Goal: Task Accomplishment & Management: Manage account settings

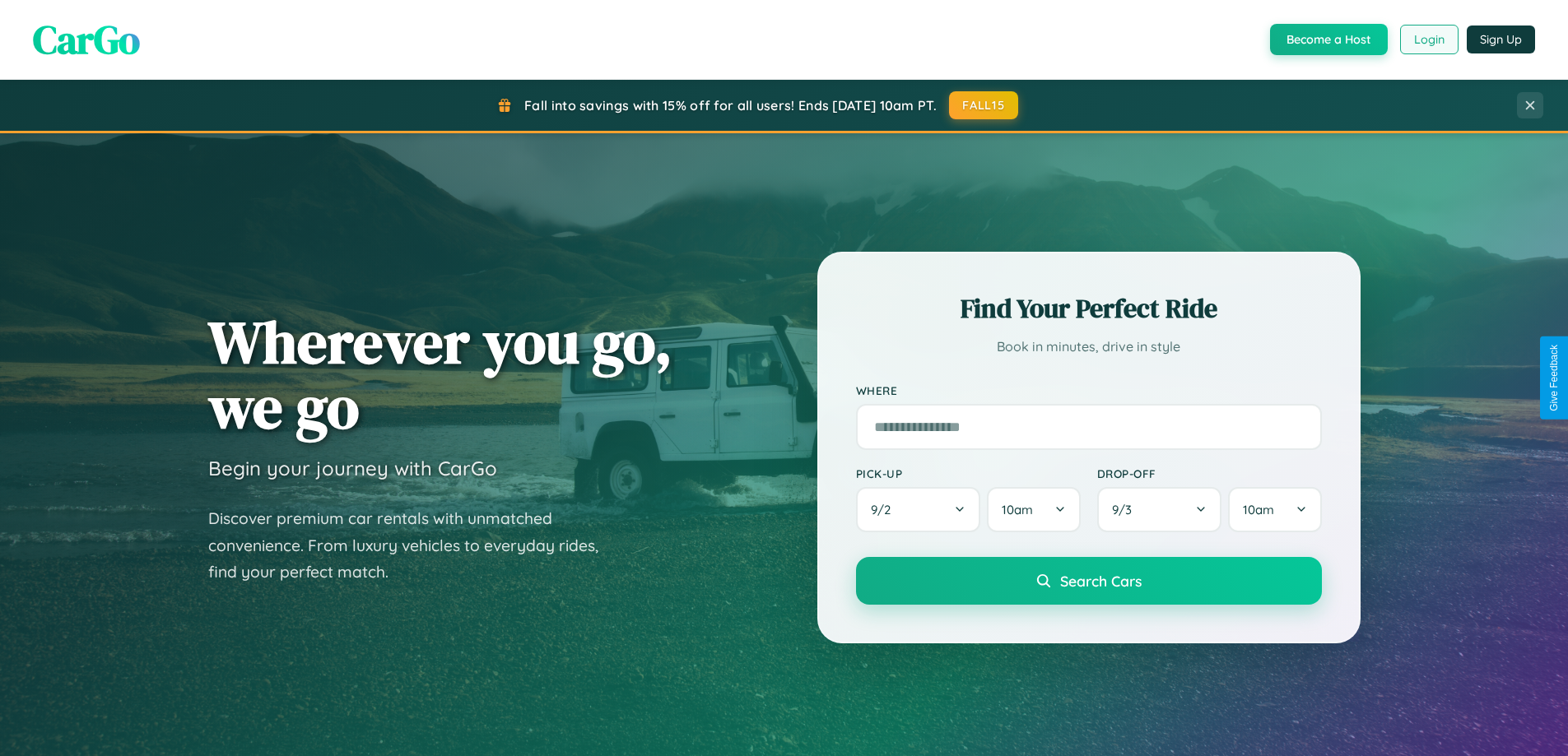
click at [1428, 40] on button "Login" at bounding box center [1429, 39] width 58 height 30
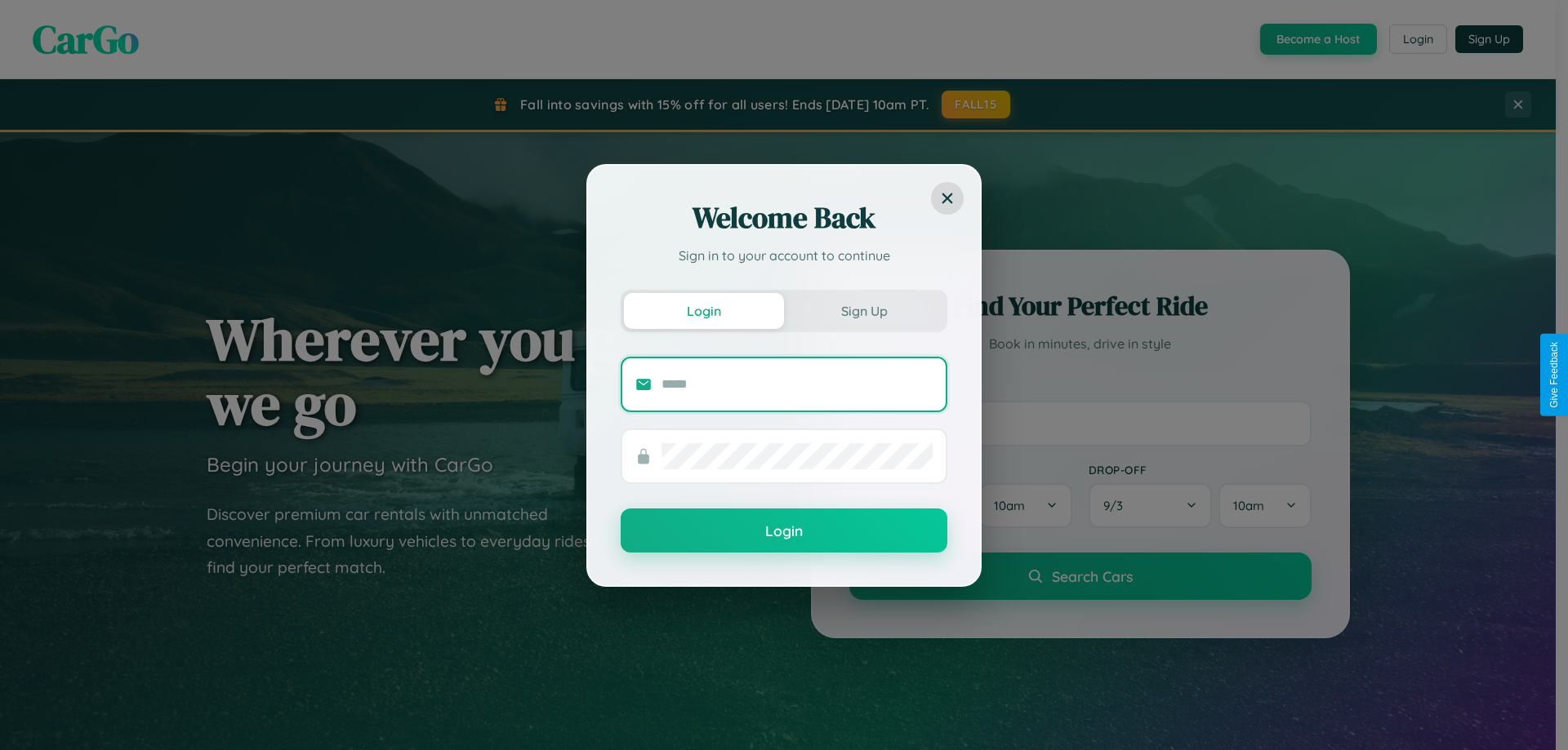
click at [797, 384] on input "text" at bounding box center [797, 384] width 271 height 26
type input "**********"
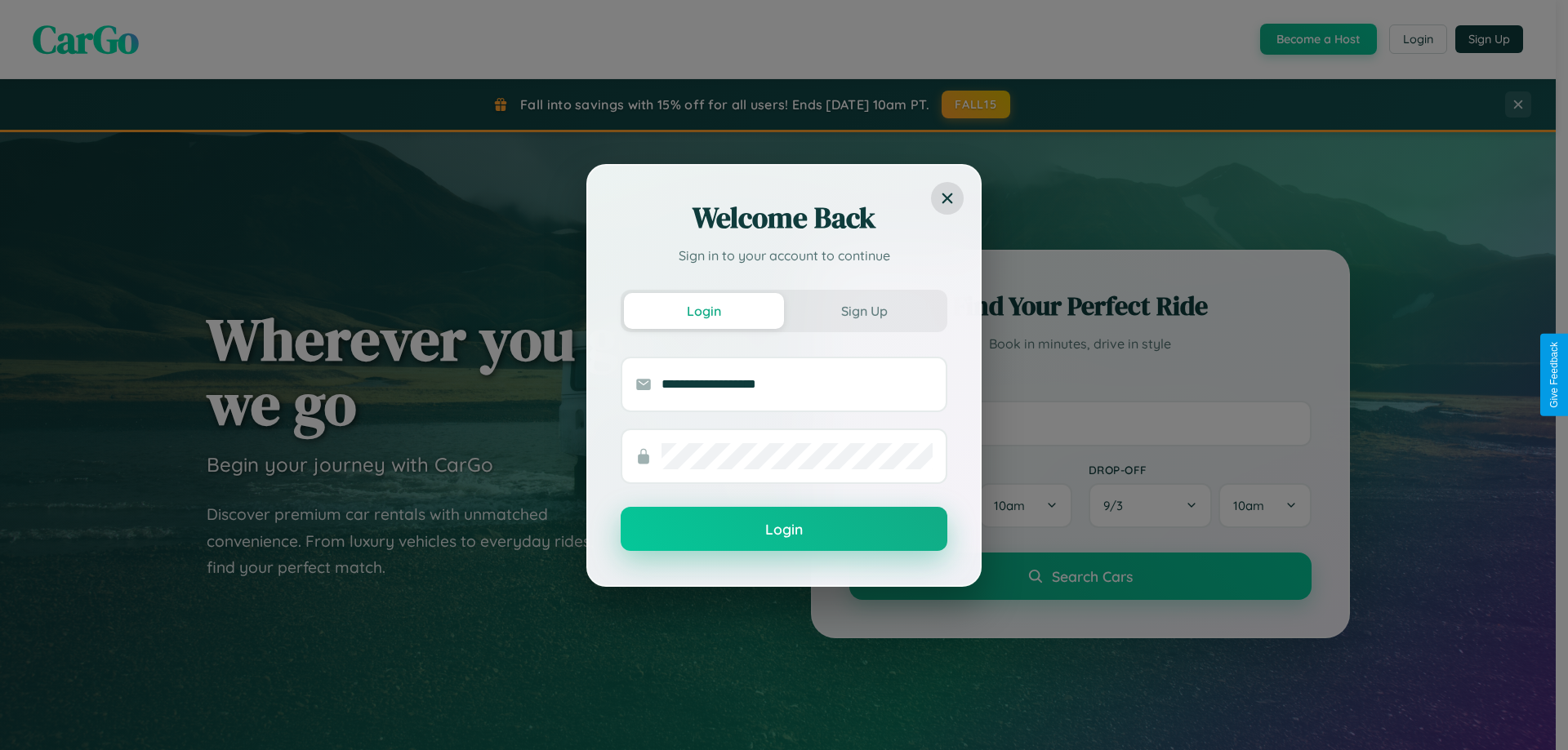
click at [784, 530] on button "Login" at bounding box center [784, 529] width 327 height 44
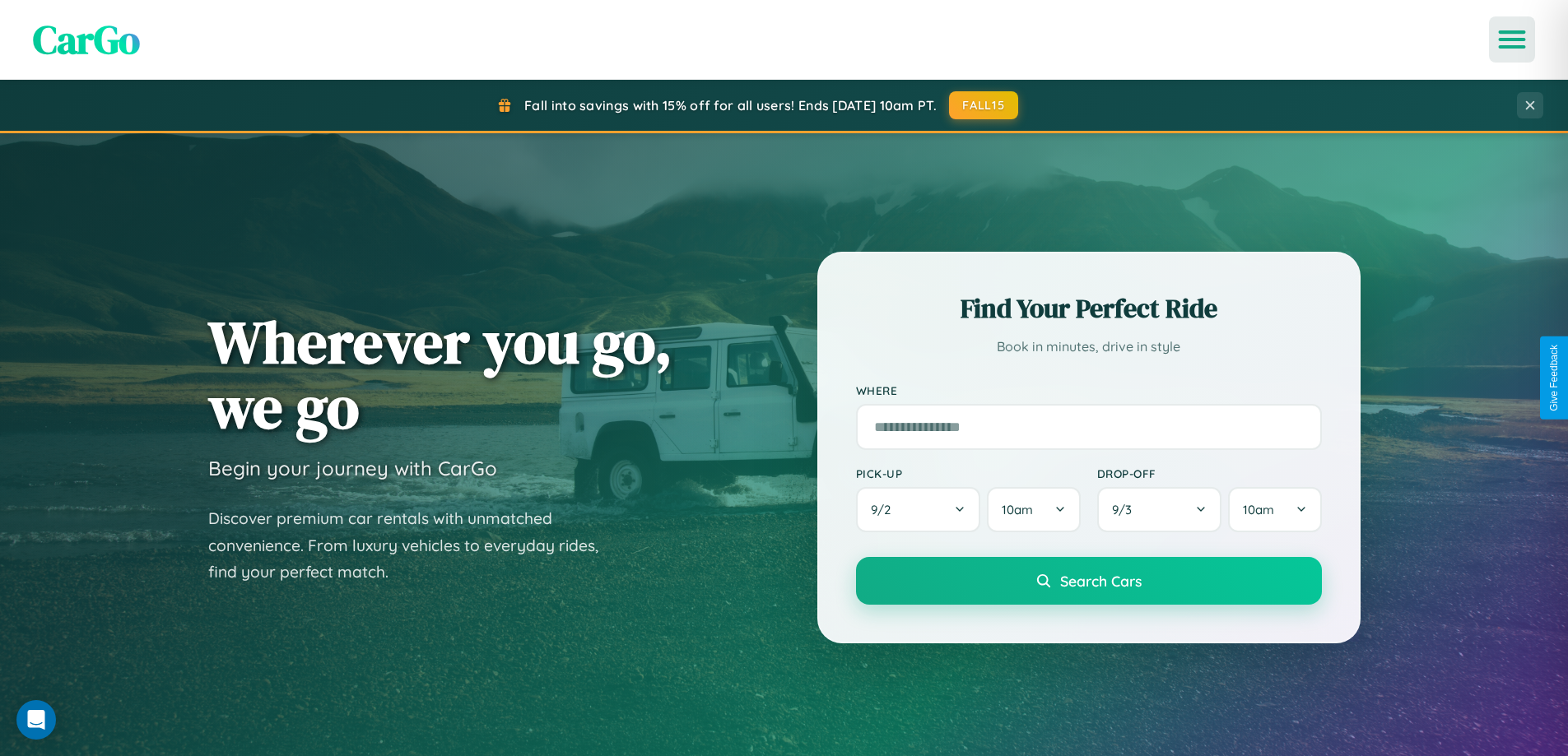
click at [1512, 40] on icon "Open menu" at bounding box center [1513, 39] width 24 height 15
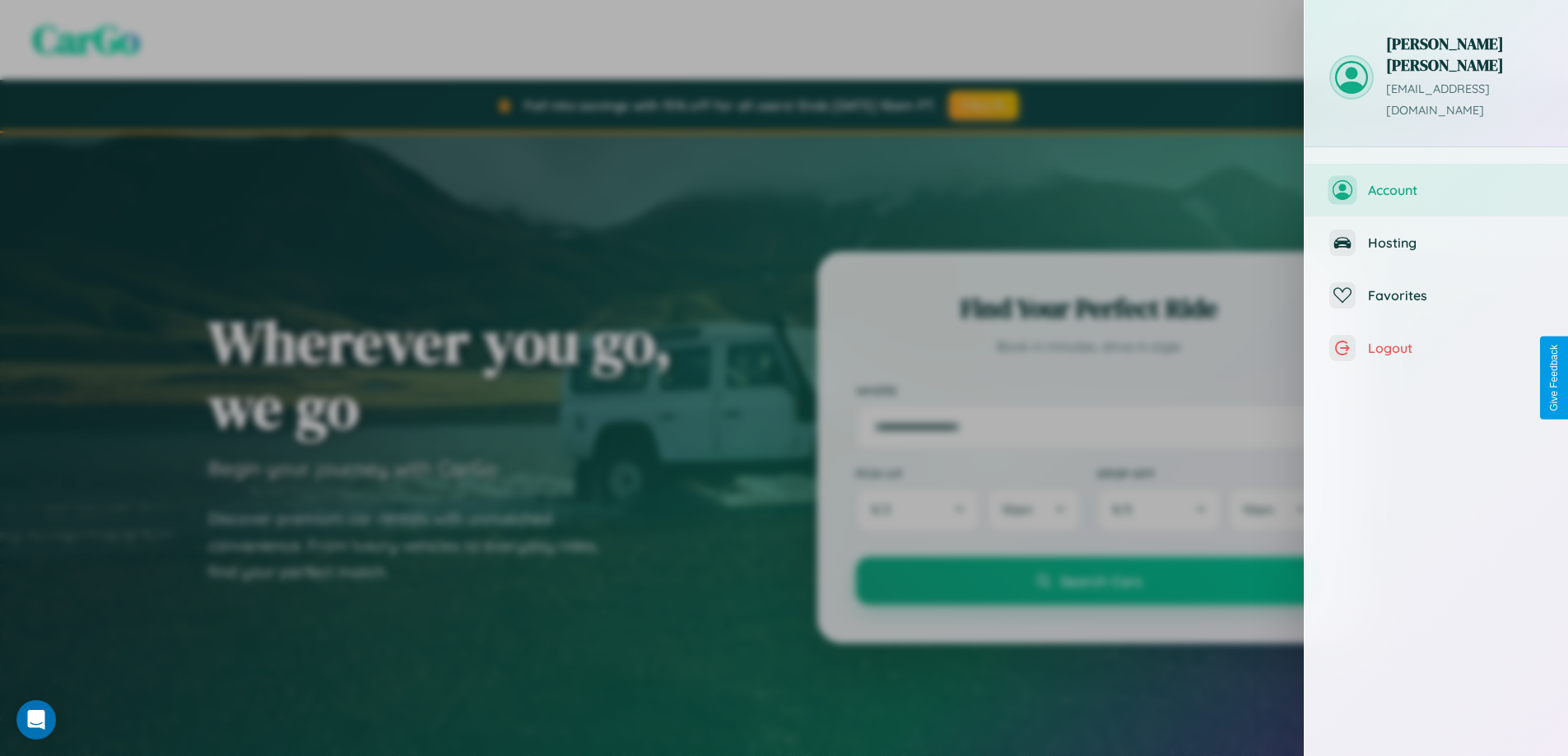
click at [1436, 182] on span "Account" at bounding box center [1456, 190] width 176 height 16
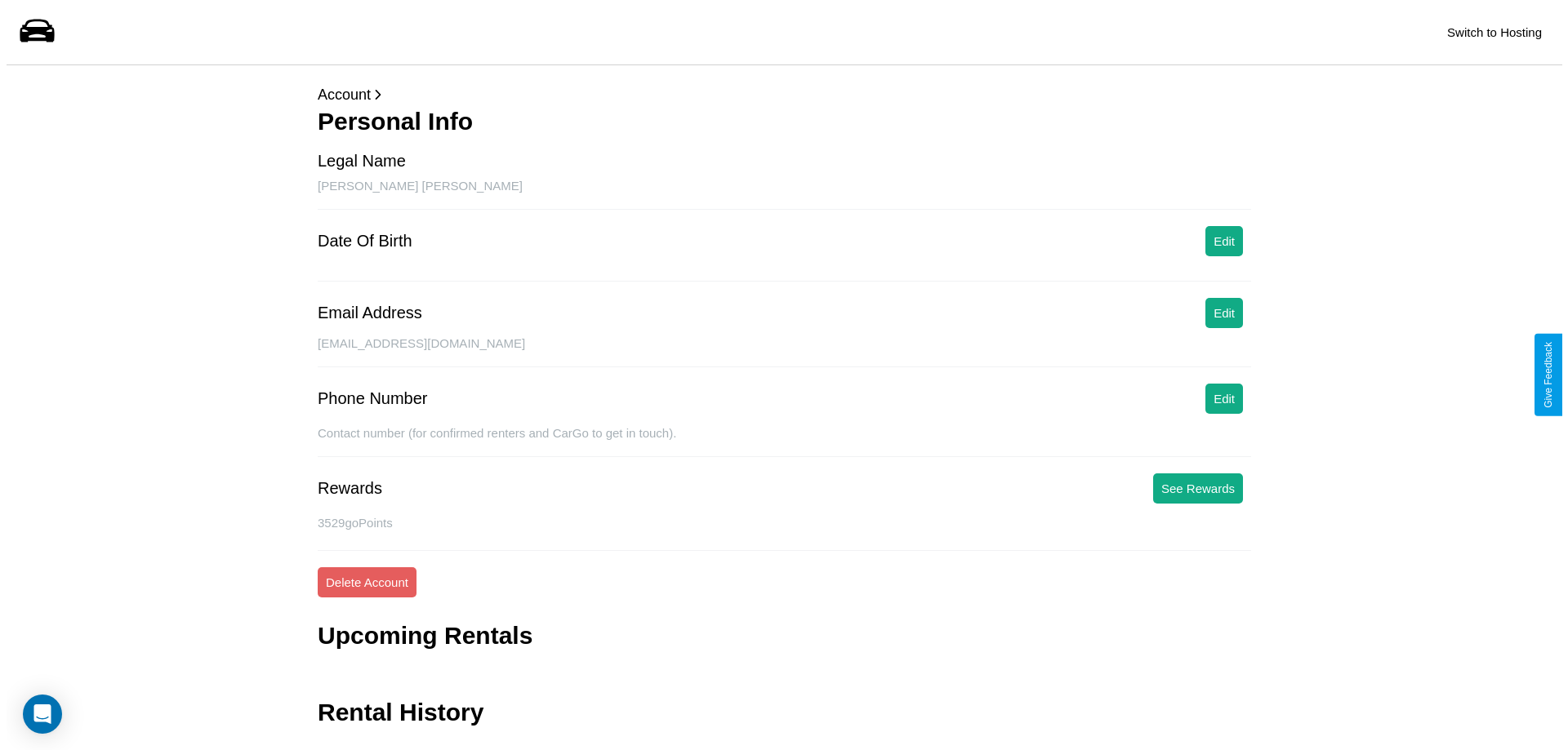
scroll to position [39, 0]
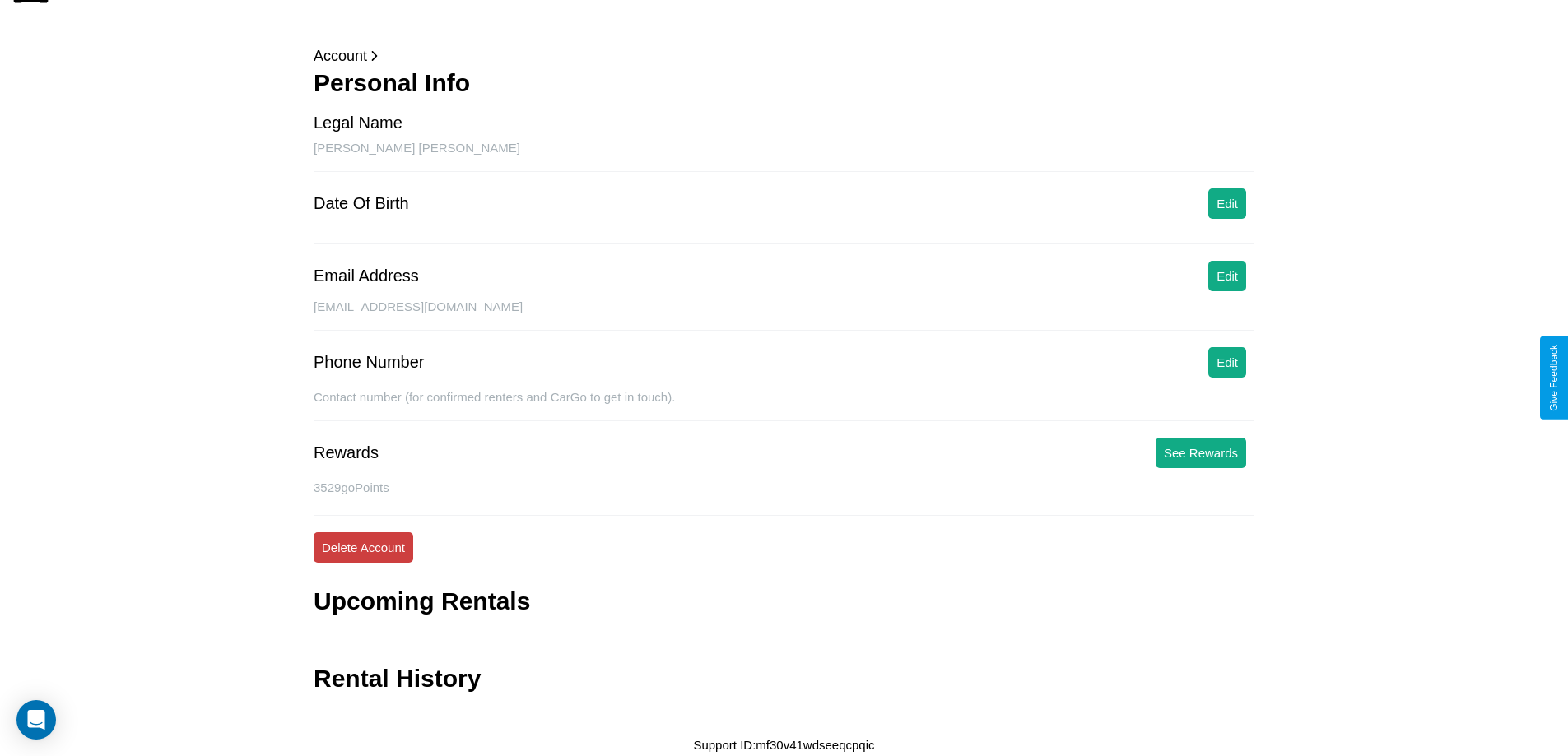
click at [363, 548] on button "Delete Account" at bounding box center [363, 547] width 100 height 30
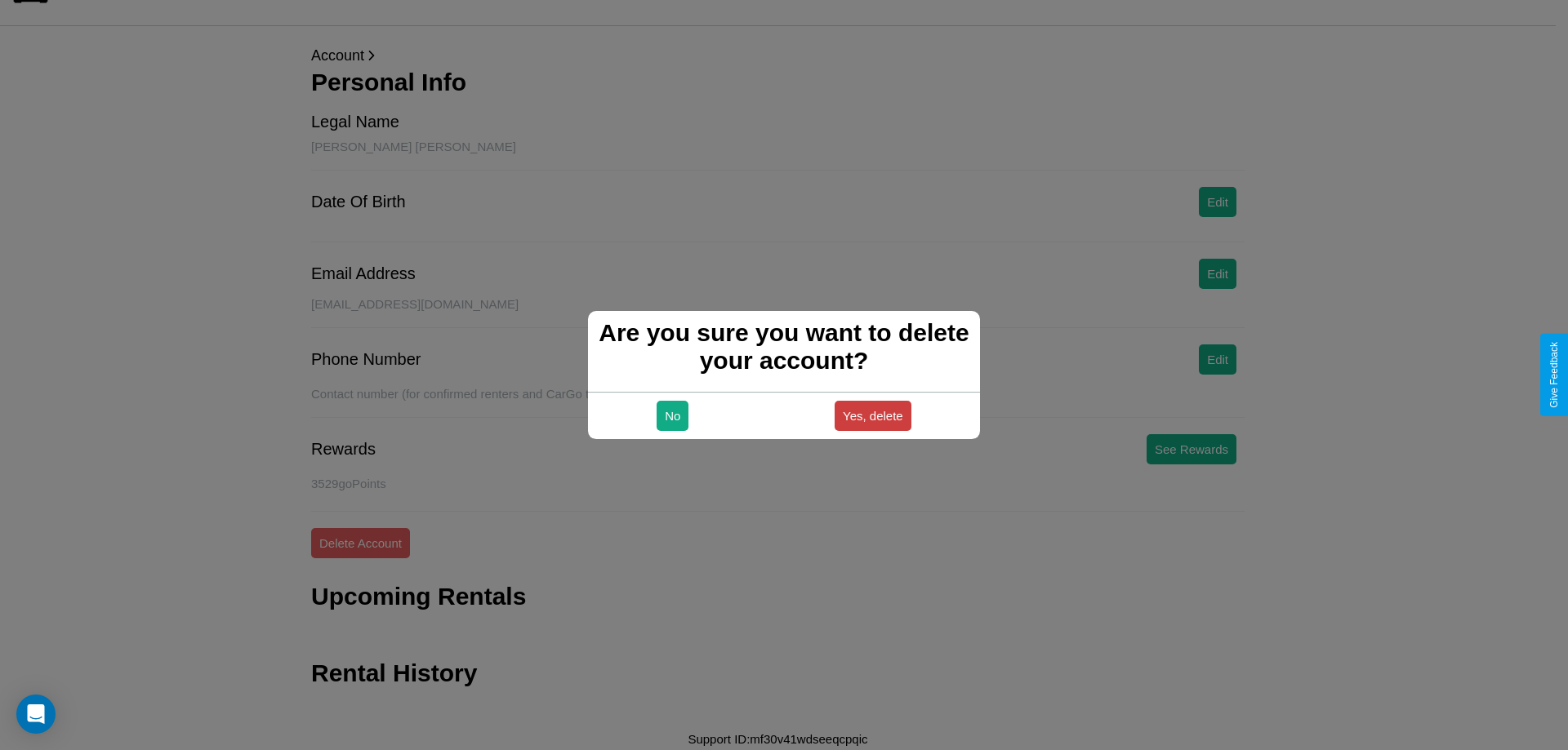
click at [873, 415] on button "Yes, delete" at bounding box center [873, 415] width 77 height 30
